Goal: Information Seeking & Learning: Find specific fact

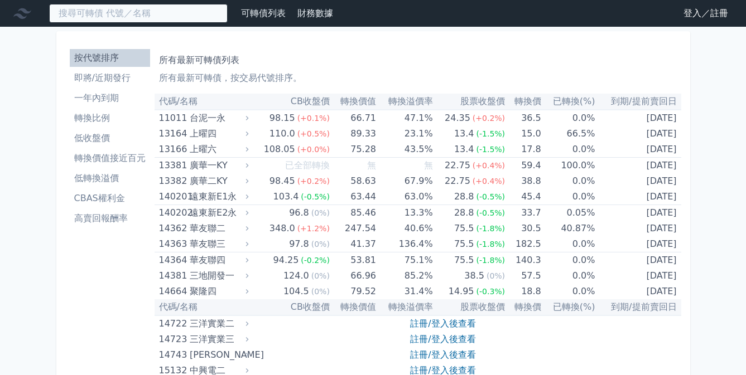
click at [154, 16] on input at bounding box center [138, 13] width 178 height 19
type input "e"
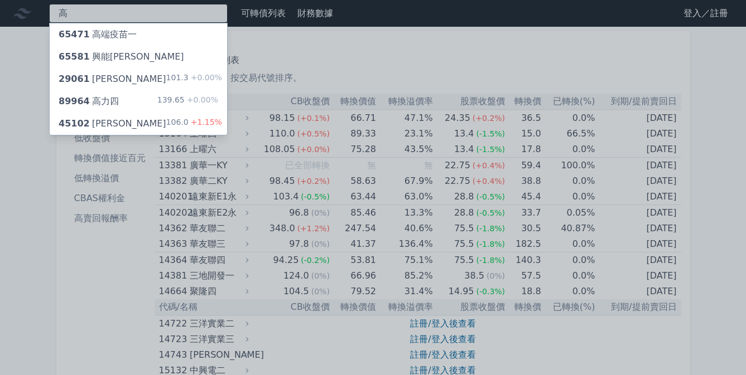
type input "高"
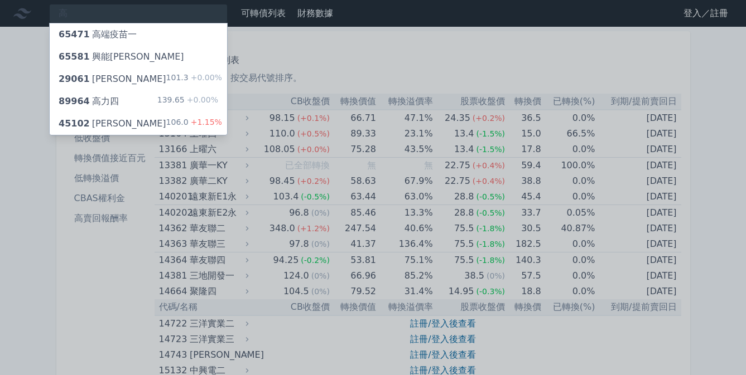
click at [114, 98] on div "89964 高力四" at bounding box center [89, 101] width 60 height 13
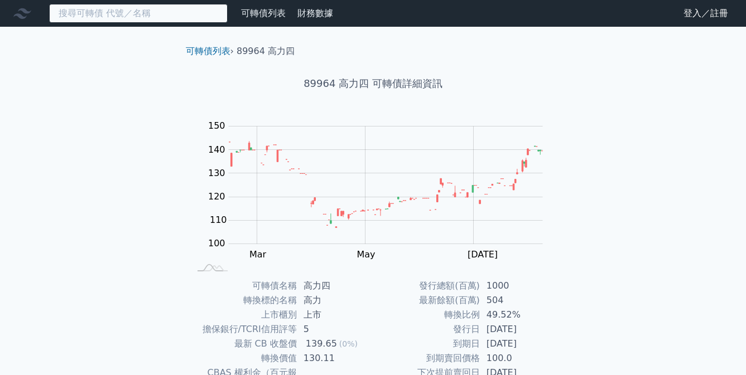
click at [134, 17] on input at bounding box center [138, 13] width 178 height 19
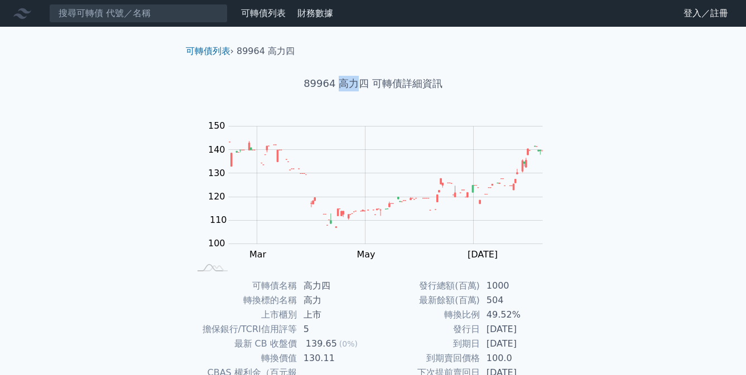
drag, startPoint x: 340, startPoint y: 86, endPoint x: 356, endPoint y: 85, distance: 16.2
click at [356, 85] on h1 "89964 高力四 可轉債詳細資訊" at bounding box center [373, 84] width 393 height 16
copy h1 "高力"
click at [161, 23] on nav "可轉債列表 財務數據 可轉債列表 財務數據 登入／註冊 登入／註冊" at bounding box center [373, 13] width 746 height 27
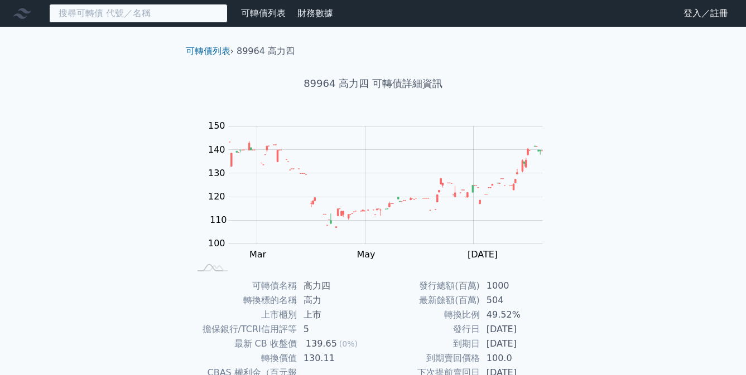
click at [161, 16] on input at bounding box center [138, 13] width 178 height 19
paste input "高力"
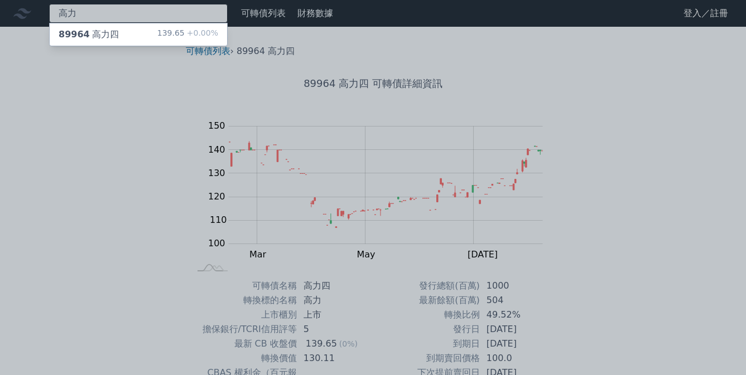
type input "高力"
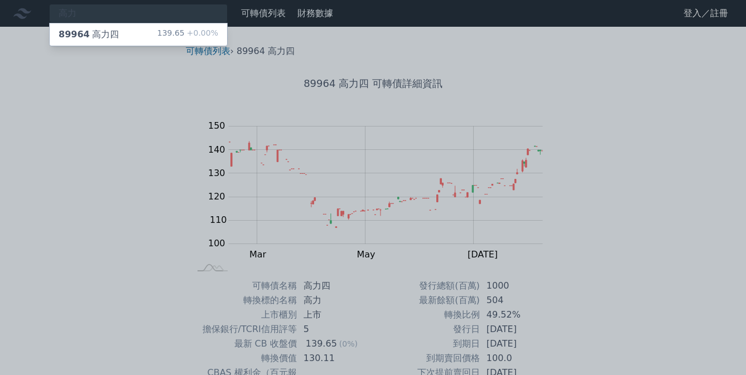
click at [173, 40] on div "139.65 +0.00%" at bounding box center [187, 34] width 61 height 13
